Goal: Transaction & Acquisition: Purchase product/service

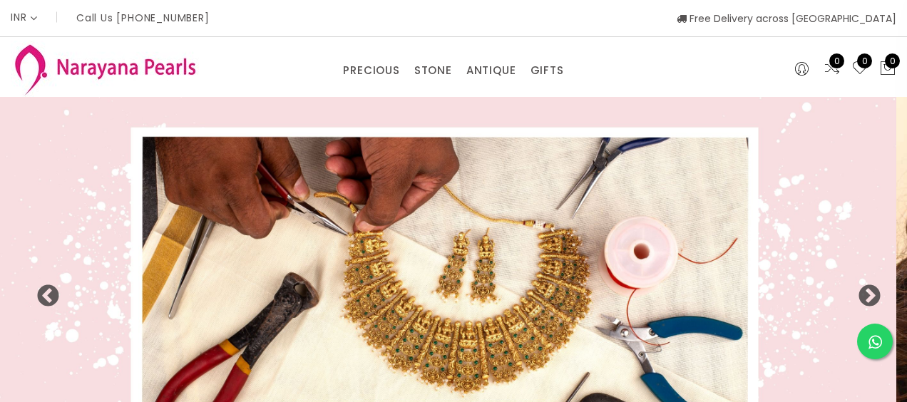
select select "INR"
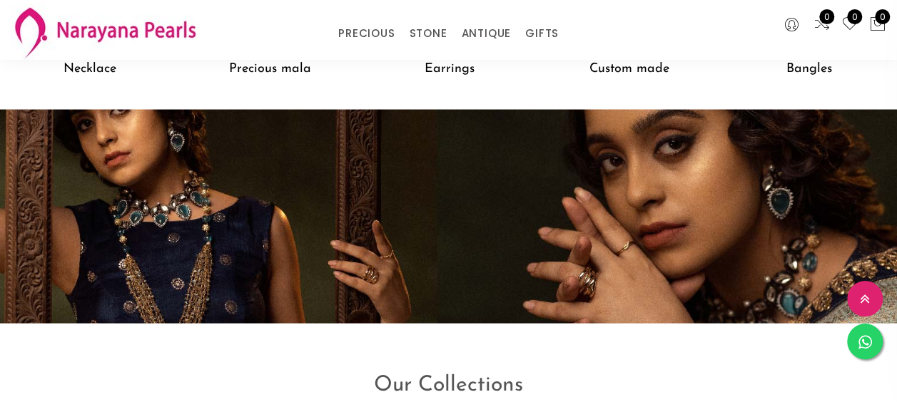
scroll to position [1346, 0]
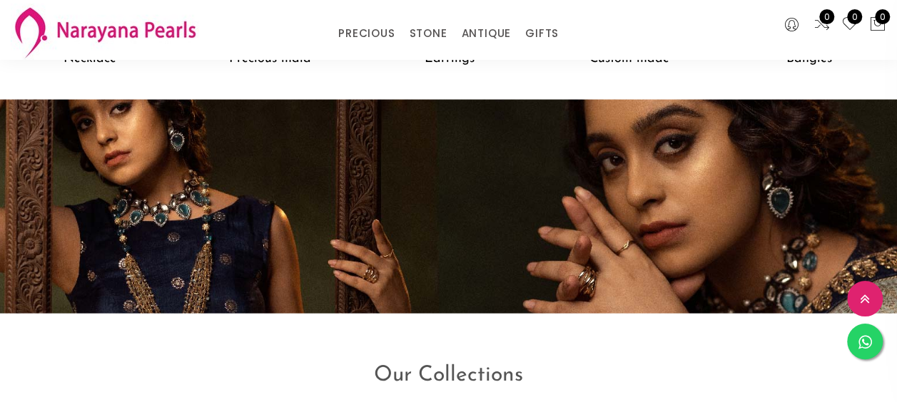
click at [291, 73] on h5 "Precious mala" at bounding box center [270, 59] width 180 height 27
click at [292, 71] on h5 "Precious mala" at bounding box center [270, 59] width 180 height 27
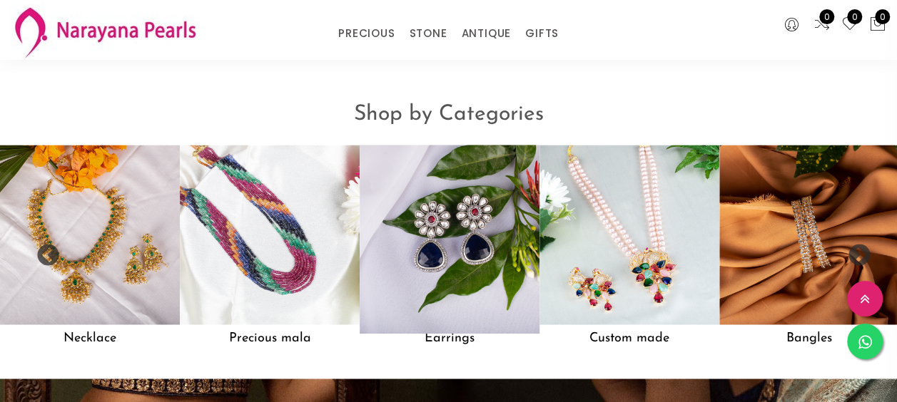
scroll to position [1067, 0]
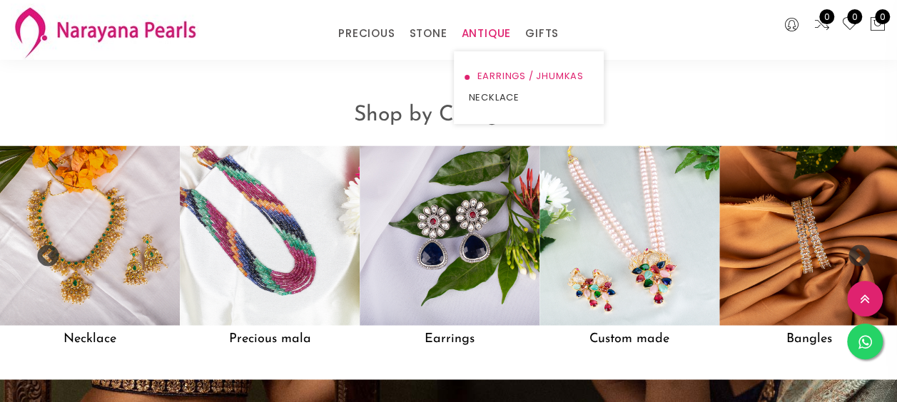
click at [504, 75] on link "EARRINGS / JHUMKAS" at bounding box center [528, 76] width 121 height 21
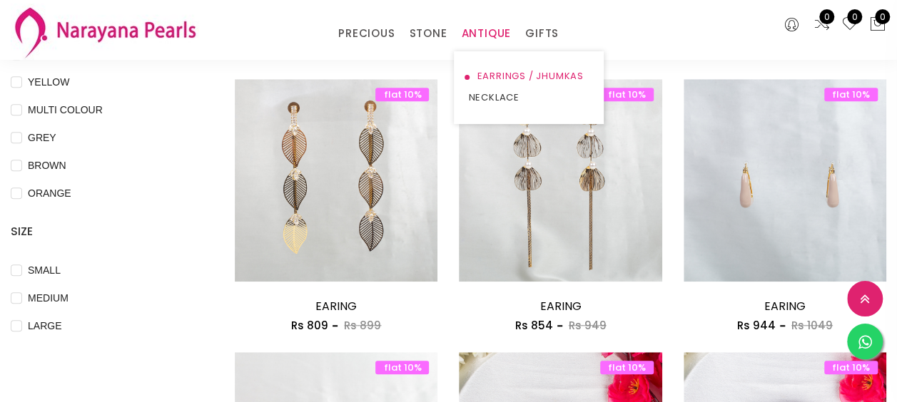
scroll to position [666, 0]
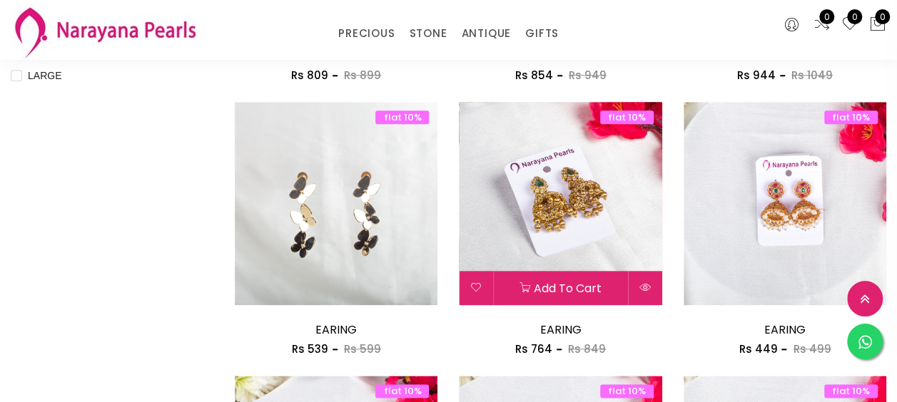
click at [605, 168] on img at bounding box center [560, 203] width 203 height 203
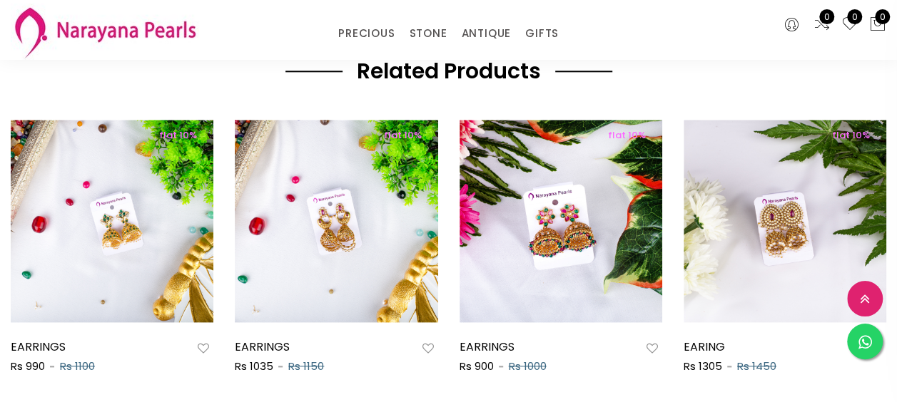
scroll to position [763, 0]
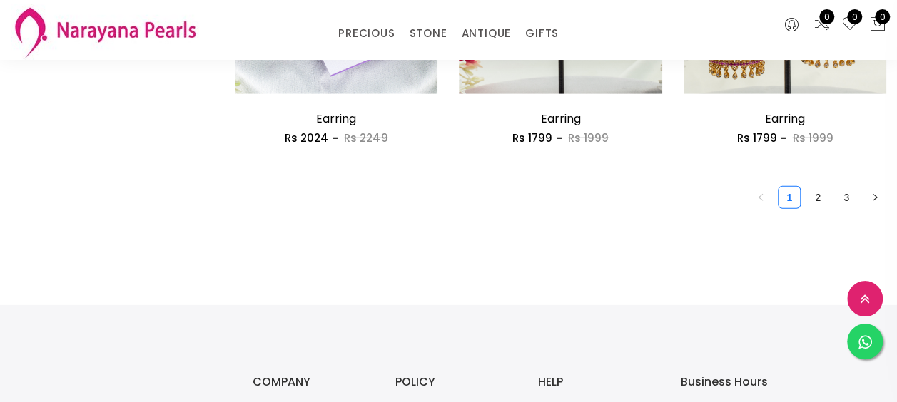
scroll to position [1971, 0]
click at [816, 195] on link "2" at bounding box center [817, 196] width 21 height 21
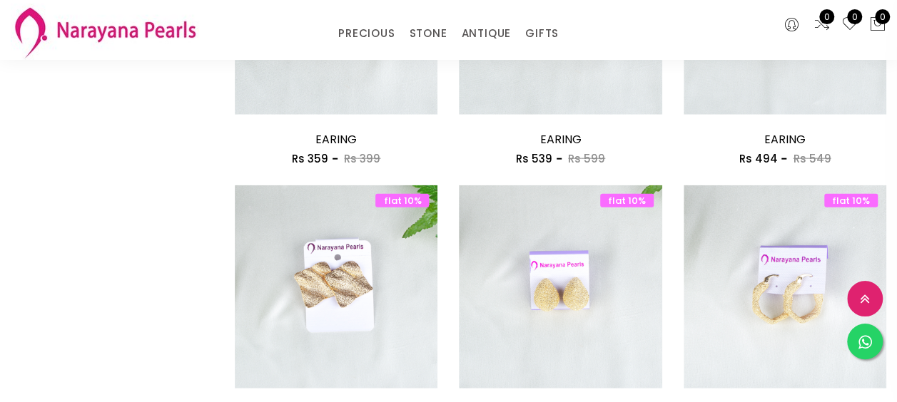
scroll to position [2057, 0]
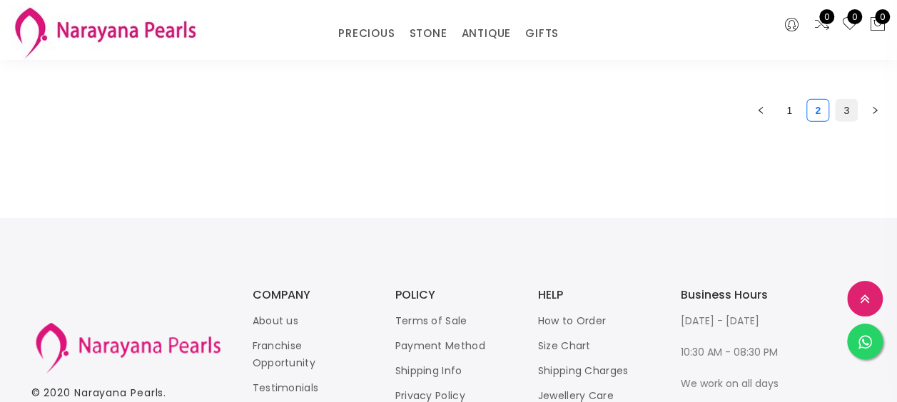
click at [841, 106] on link "3" at bounding box center [845, 110] width 21 height 21
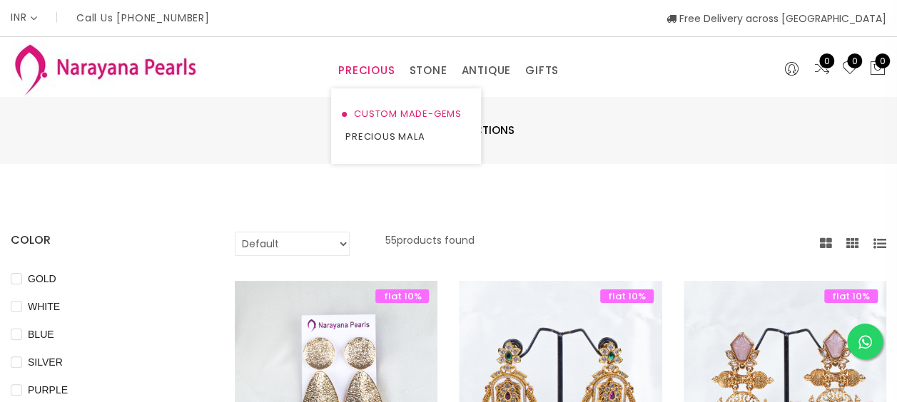
click at [391, 113] on link "CUSTOM MADE-GEMS" at bounding box center [405, 114] width 121 height 23
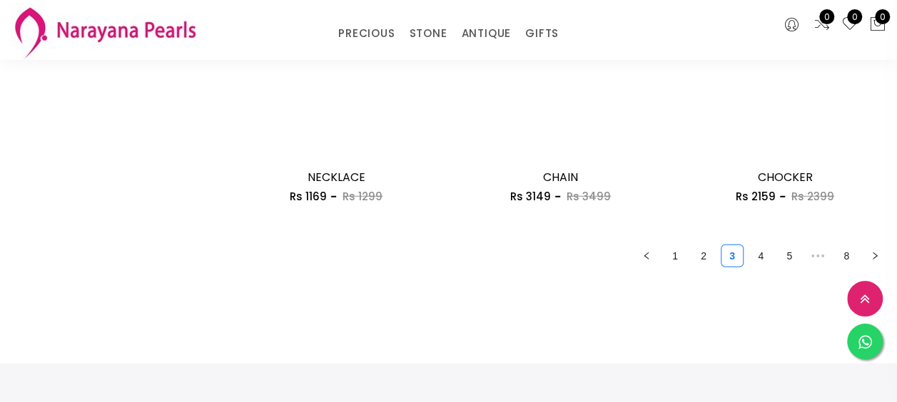
scroll to position [1911, 0]
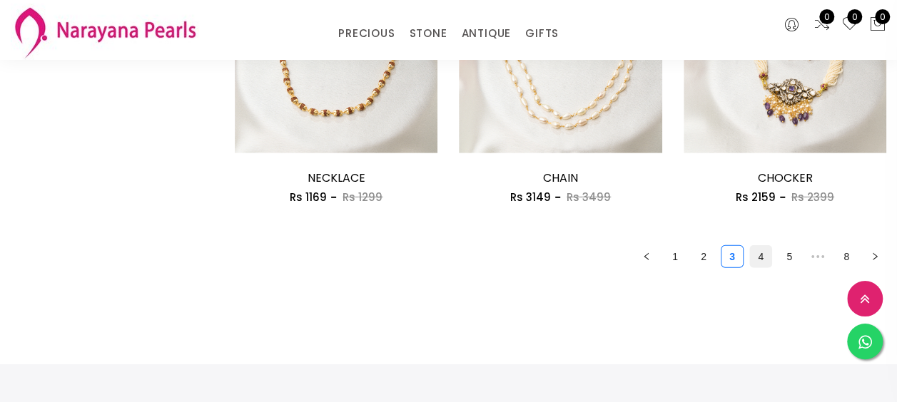
click at [766, 257] on link "4" at bounding box center [760, 256] width 21 height 21
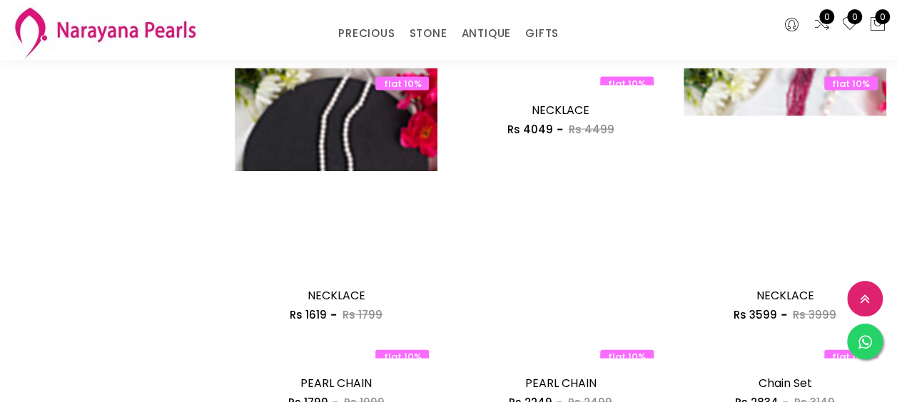
scroll to position [1519, 0]
